Goal: Task Accomplishment & Management: Manage account settings

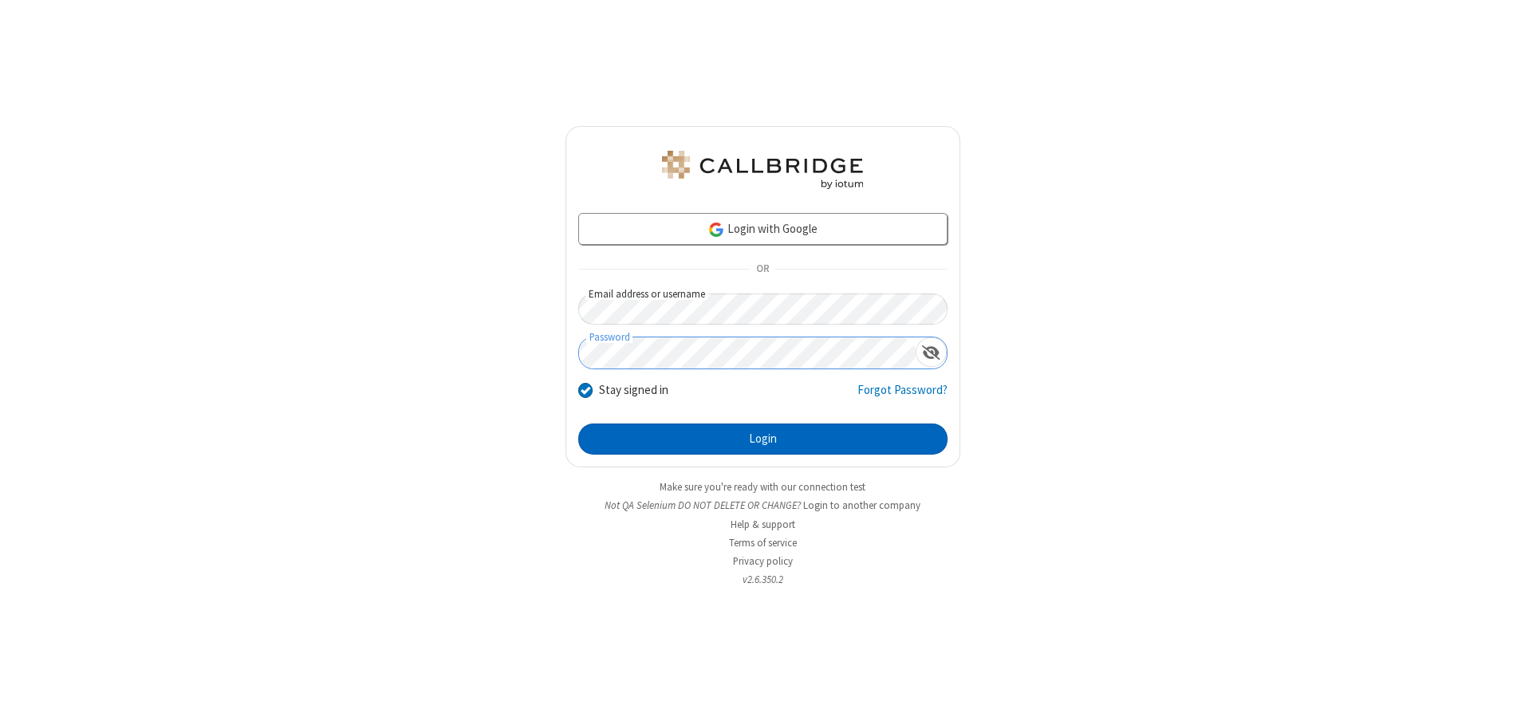
click at [762, 439] on button "Login" at bounding box center [762, 439] width 369 height 32
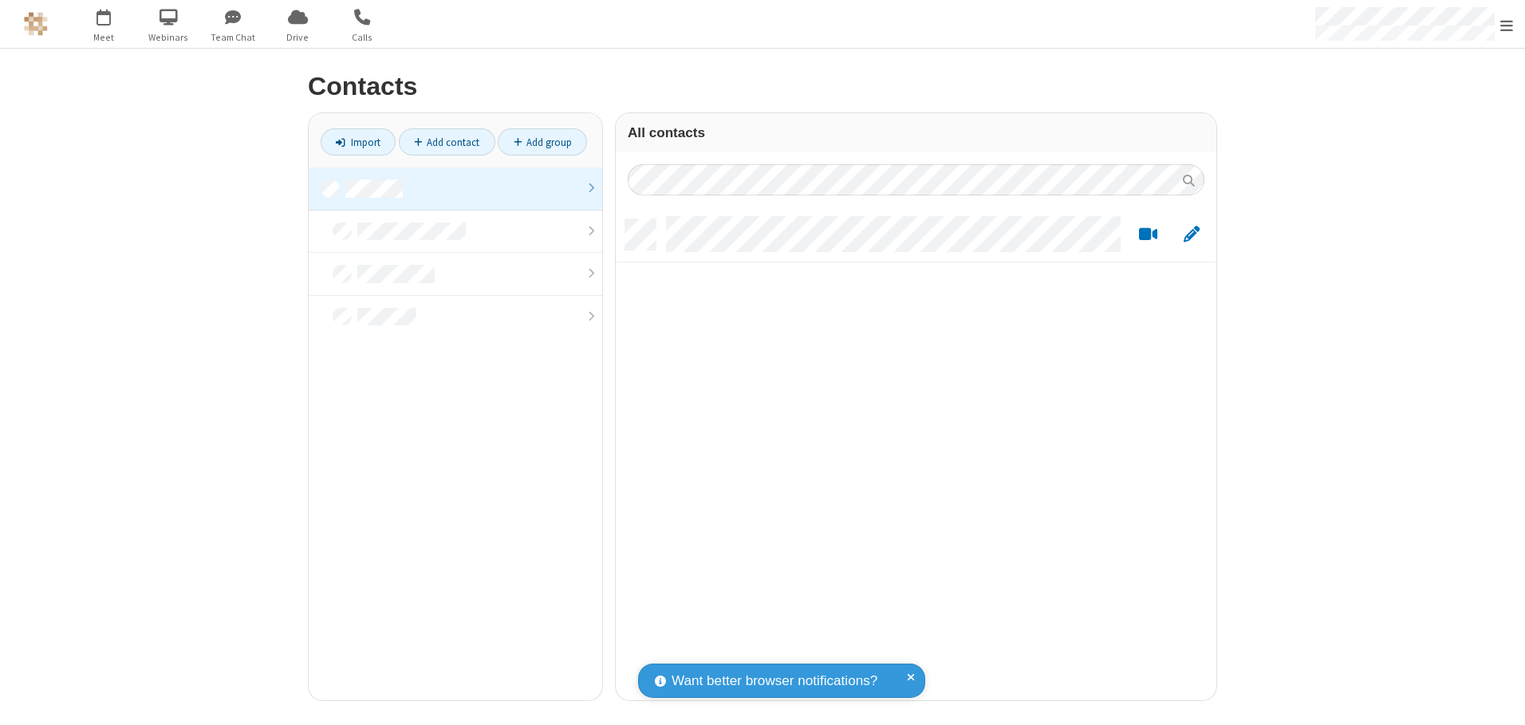
scroll to position [481, 589]
click at [455, 188] on link at bounding box center [455, 188] width 293 height 43
click at [447, 142] on link "Add contact" at bounding box center [447, 141] width 96 height 27
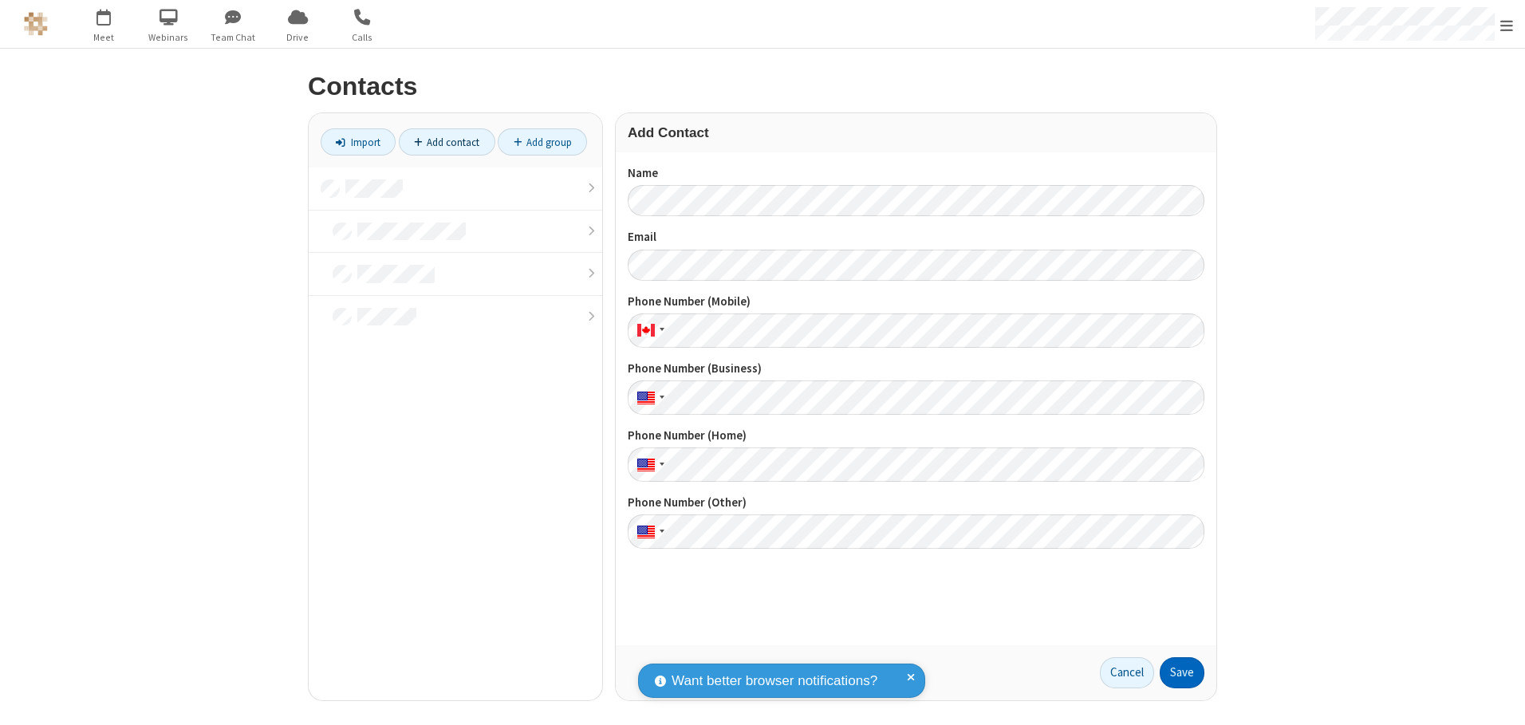
click at [1182, 672] on button "Save" at bounding box center [1182, 673] width 45 height 32
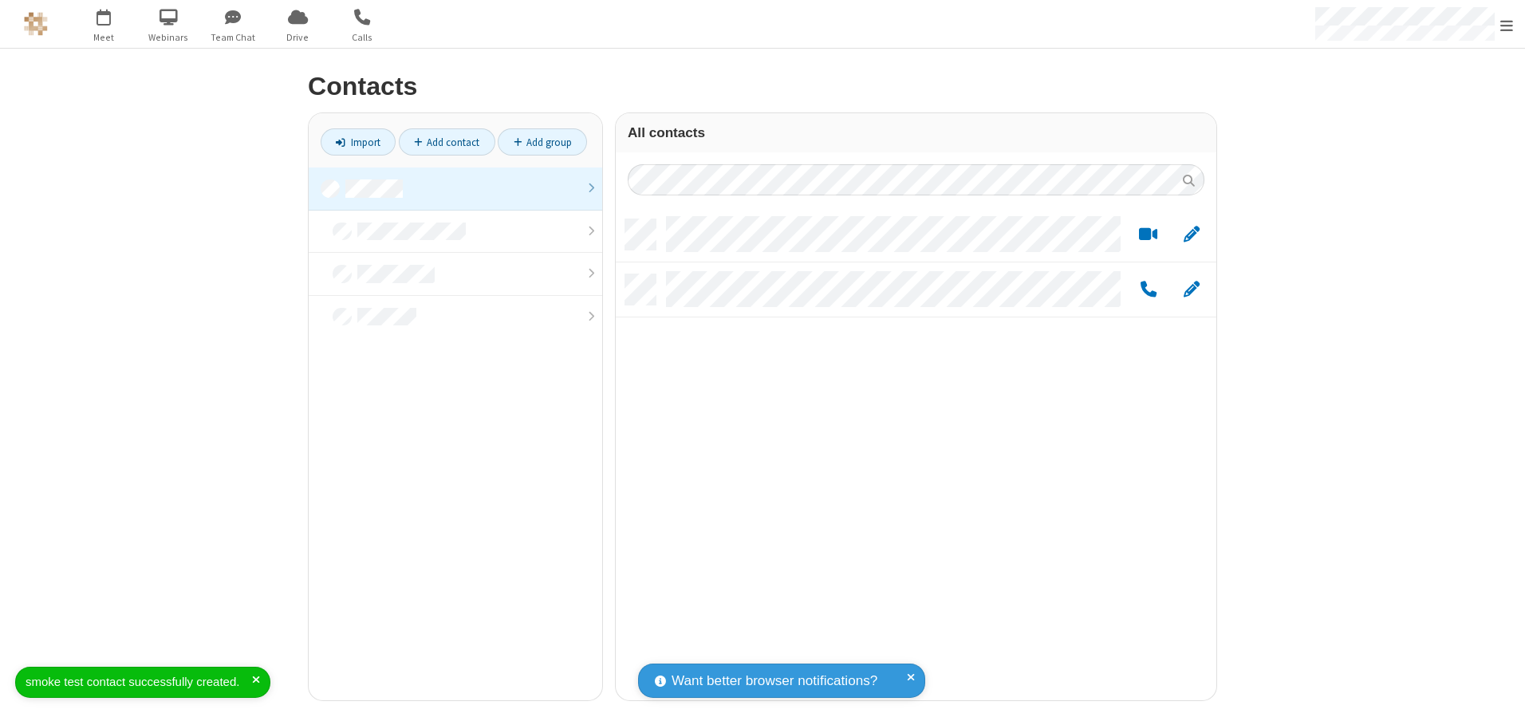
scroll to position [481, 589]
